Goal: Navigation & Orientation: Find specific page/section

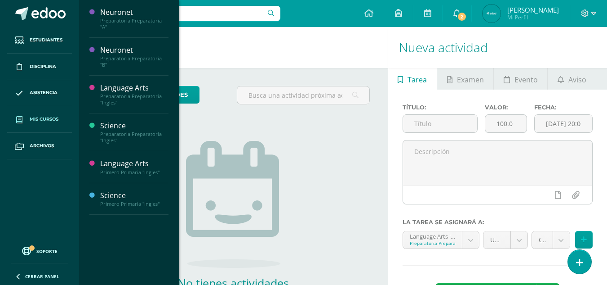
click at [45, 120] on span "Mis cursos" at bounding box center [44, 119] width 29 height 7
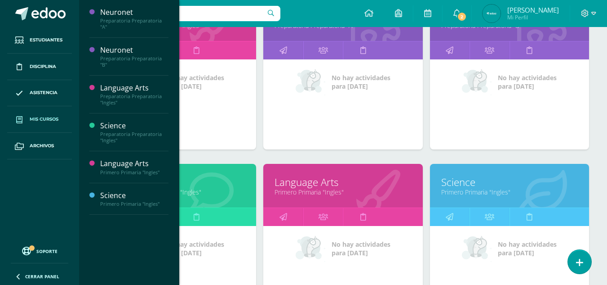
scroll to position [170, 0]
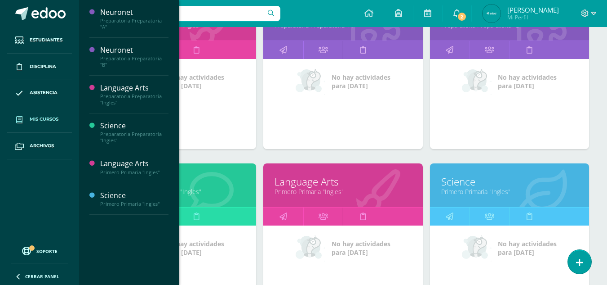
click at [483, 240] on img at bounding box center [477, 247] width 30 height 27
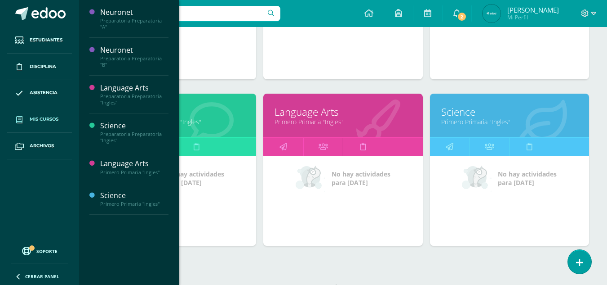
scroll to position [241, 0]
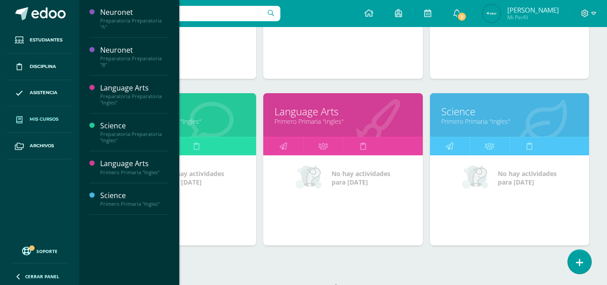
click at [482, 111] on link "Science" at bounding box center [510, 111] width 137 height 14
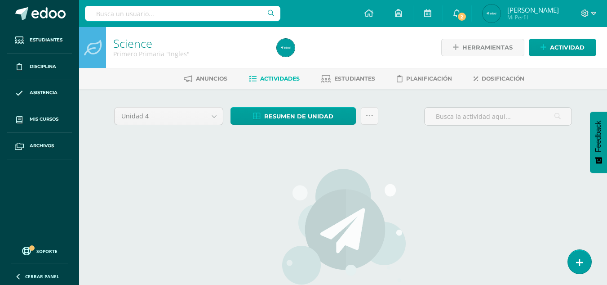
scroll to position [0, 0]
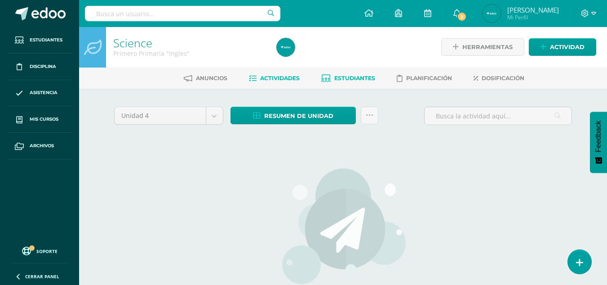
click at [358, 77] on span "Estudiantes" at bounding box center [355, 78] width 41 height 7
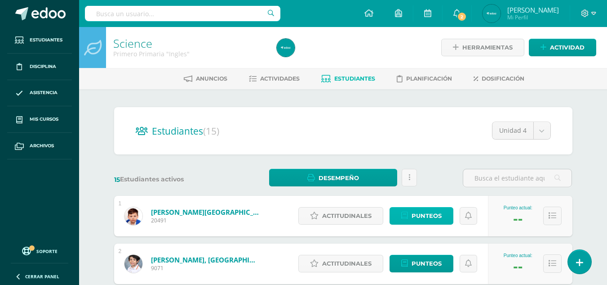
click at [407, 215] on icon at bounding box center [404, 216] width 7 height 8
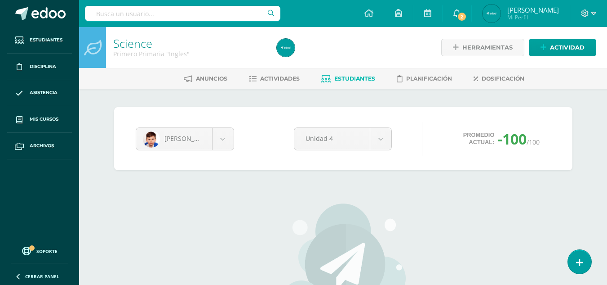
scroll to position [1, 0]
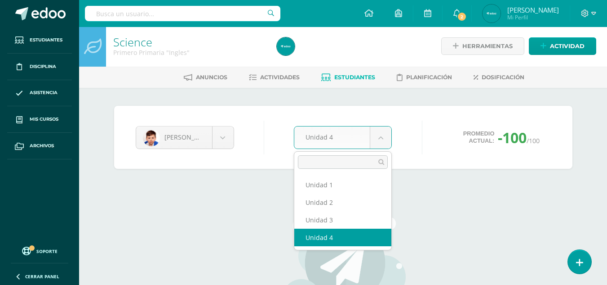
click at [374, 145] on body "Estudiantes Disciplina Asistencia Mis cursos Archivos Soporte Ayuda Reportar un…" at bounding box center [303, 209] width 607 height 421
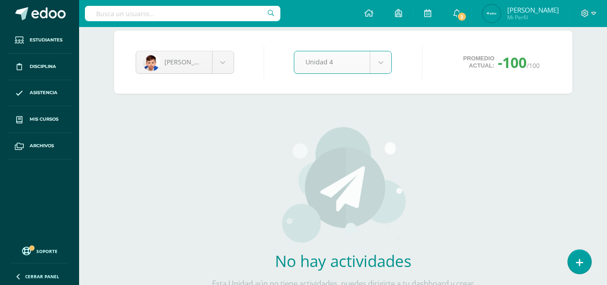
scroll to position [0, 0]
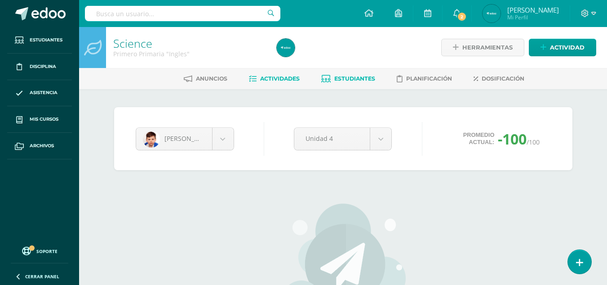
click at [296, 80] on span "Actividades" at bounding box center [280, 78] width 40 height 7
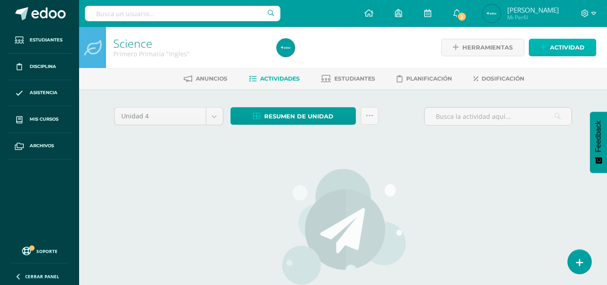
click at [550, 44] on link "Actividad" at bounding box center [562, 48] width 67 height 18
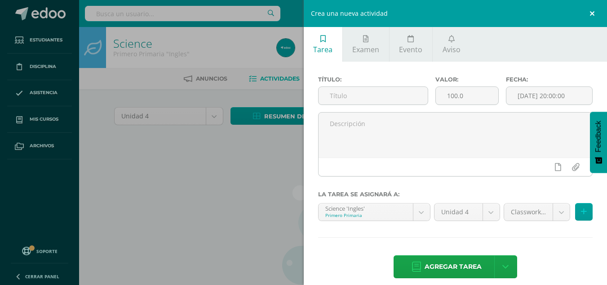
click at [593, 11] on link at bounding box center [593, 13] width 27 height 27
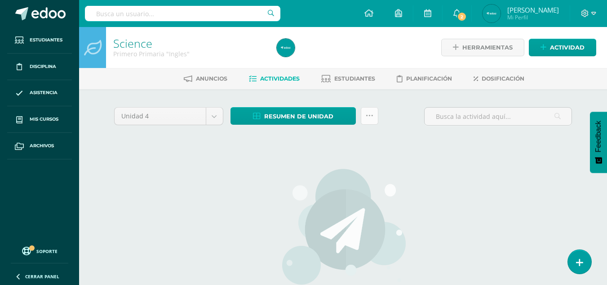
click at [372, 113] on icon at bounding box center [370, 116] width 8 height 8
click at [435, 166] on div "No hay actividades Este curso no tiene ninguna actividad en esta Unidad, puedes…" at bounding box center [343, 259] width 265 height 219
click at [290, 115] on span "Resumen de unidad" at bounding box center [298, 116] width 69 height 17
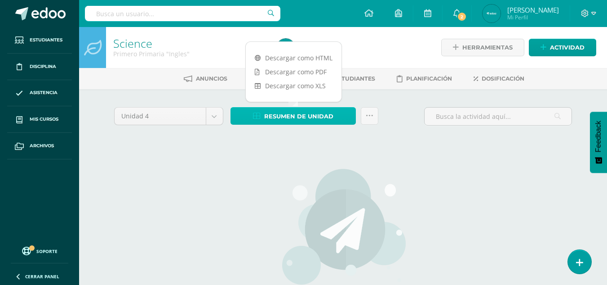
click at [262, 115] on link "Resumen de unidad" at bounding box center [293, 116] width 125 height 18
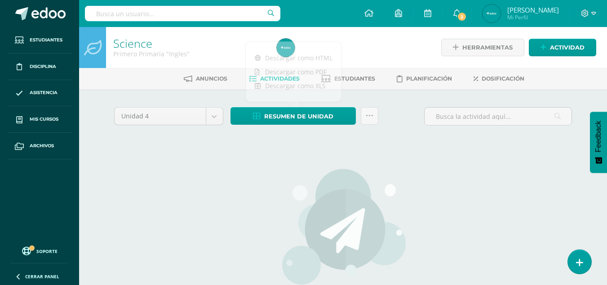
click at [244, 184] on div "No hay actividades Este curso no tiene ninguna actividad en esta Unidad, puedes…" at bounding box center [343, 259] width 265 height 219
click at [489, 77] on span "Dosificación" at bounding box center [503, 78] width 43 height 7
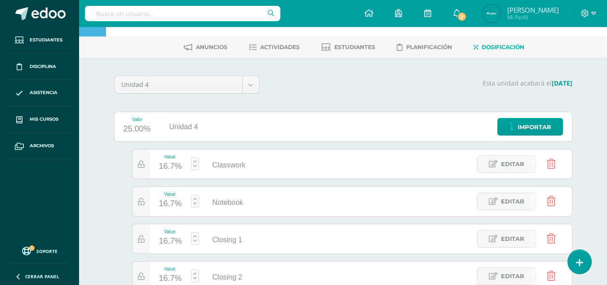
scroll to position [32, 0]
click at [143, 161] on icon at bounding box center [141, 164] width 7 height 8
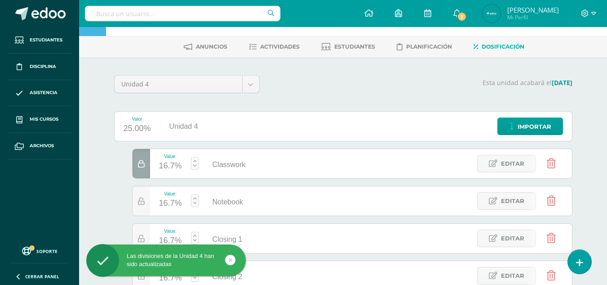
click at [140, 164] on icon at bounding box center [141, 164] width 7 height 8
click at [197, 166] on link at bounding box center [195, 163] width 8 height 13
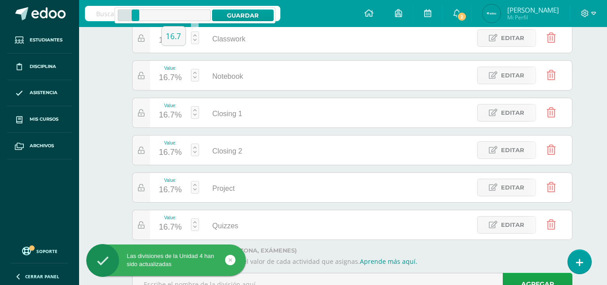
scroll to position [158, 0]
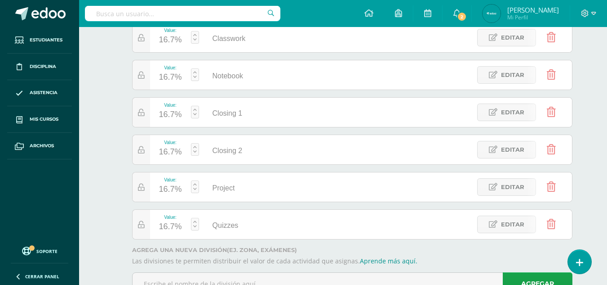
click at [89, 186] on div "Science Primero Primaria "Ingles" Herramientas Detalle de asistencias Actividad…" at bounding box center [343, 94] width 528 height 451
